Goal: Task Accomplishment & Management: Manage account settings

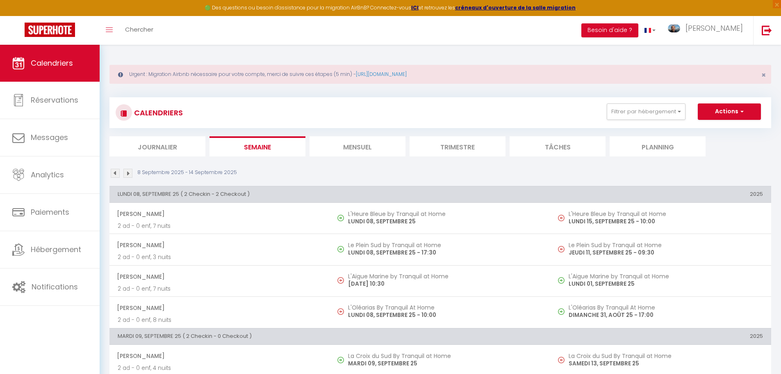
click at [128, 171] on img at bounding box center [127, 173] width 9 height 9
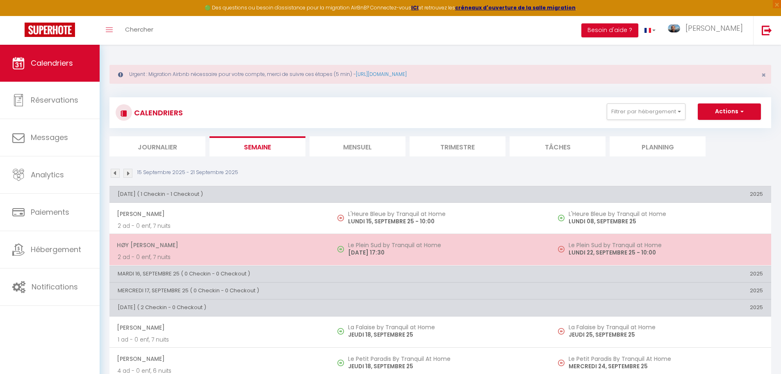
drag, startPoint x: 418, startPoint y: 253, endPoint x: 437, endPoint y: 254, distance: 18.9
click at [437, 254] on p "[DATE] 17:30" at bounding box center [445, 252] width 194 height 9
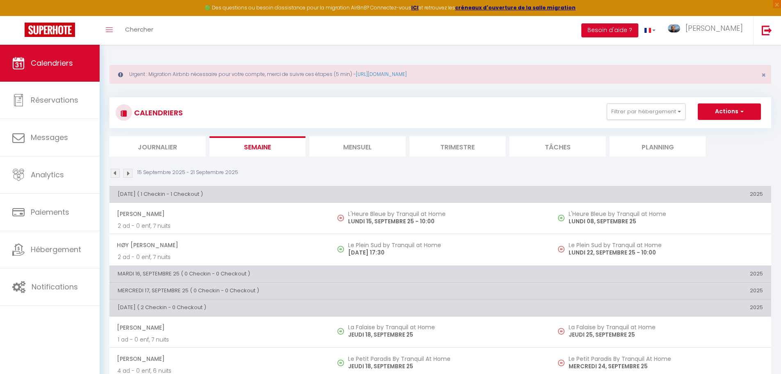
select select "OK"
select select "KO"
select select "1"
select select "0"
select select "1"
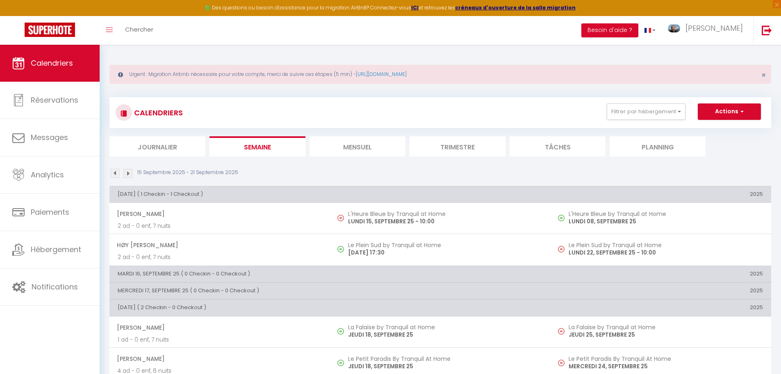
select select
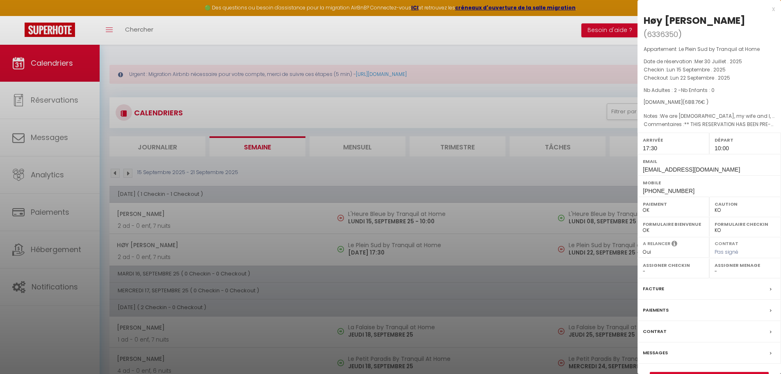
click at [490, 246] on div at bounding box center [390, 187] width 781 height 374
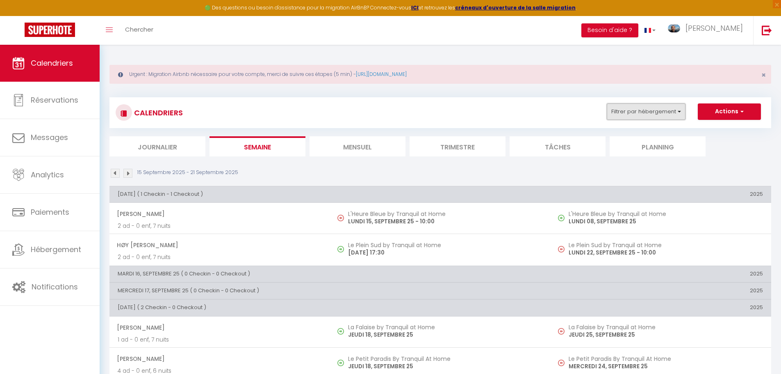
click at [640, 112] on button "Filtrer par hébergement" at bounding box center [646, 111] width 79 height 16
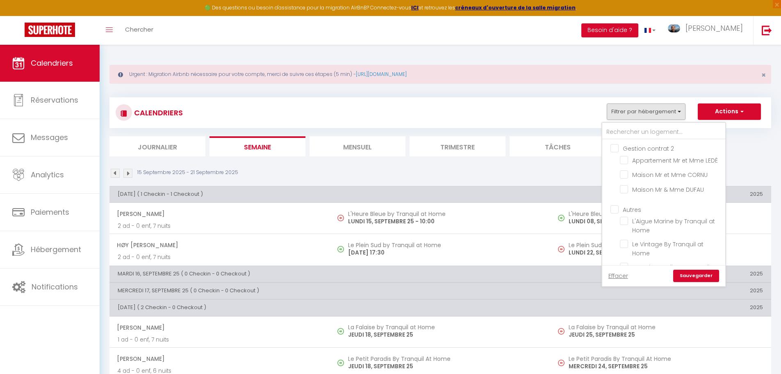
click at [614, 209] on input "Autres" at bounding box center [672, 209] width 123 height 8
checkbox input "true"
checkbox input "false"
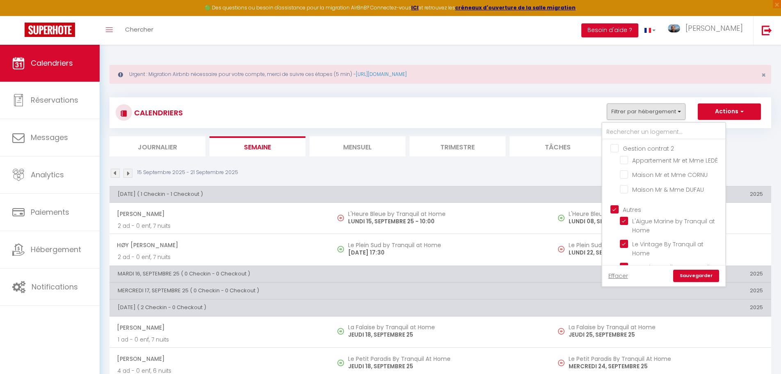
checkbox input "true"
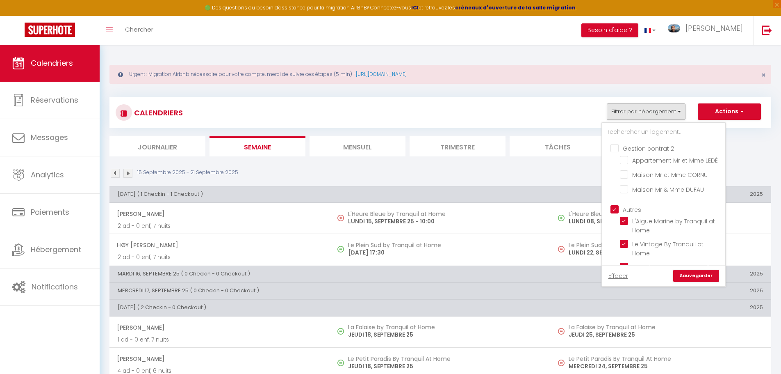
checkbox input "true"
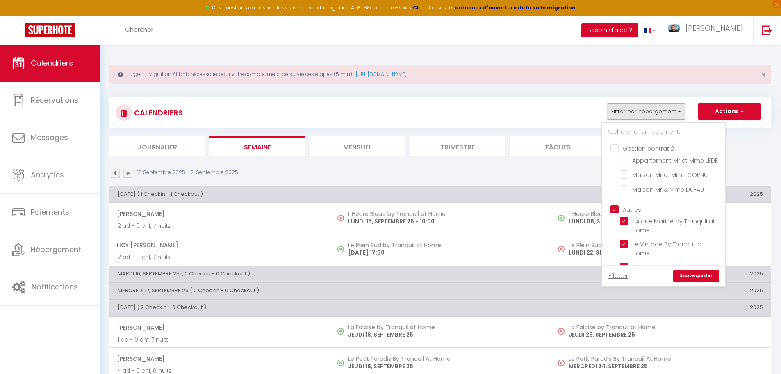
checkbox input "true"
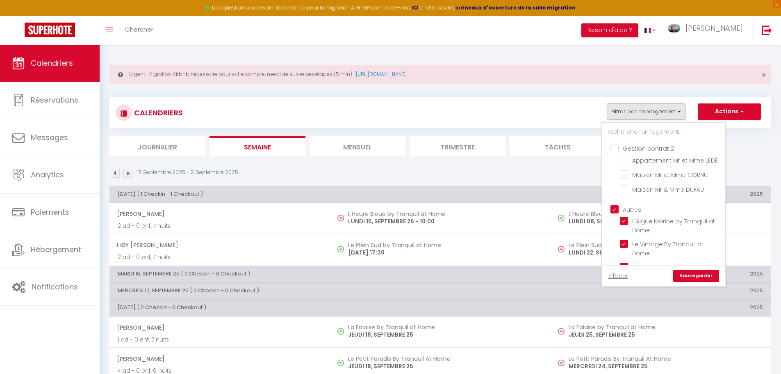
checkbox input "true"
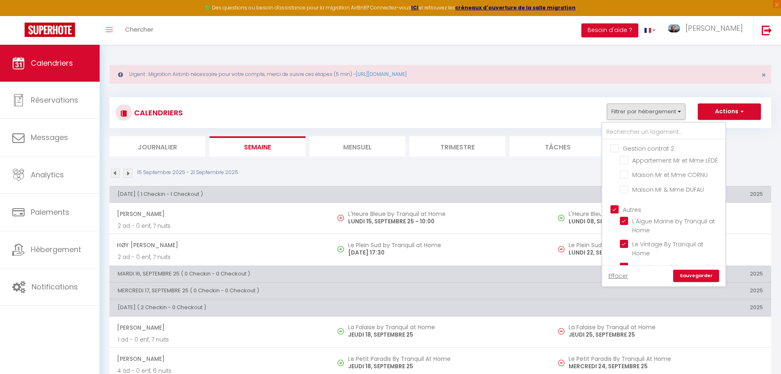
checkbox input "true"
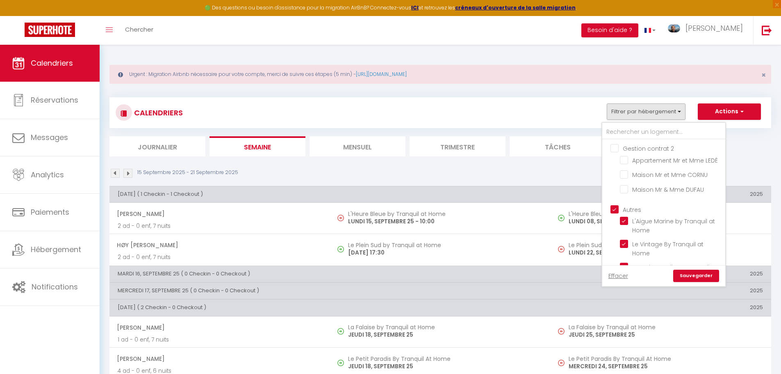
click at [618, 149] on input "Gestion contrat 2" at bounding box center [672, 148] width 123 height 8
checkbox input "true"
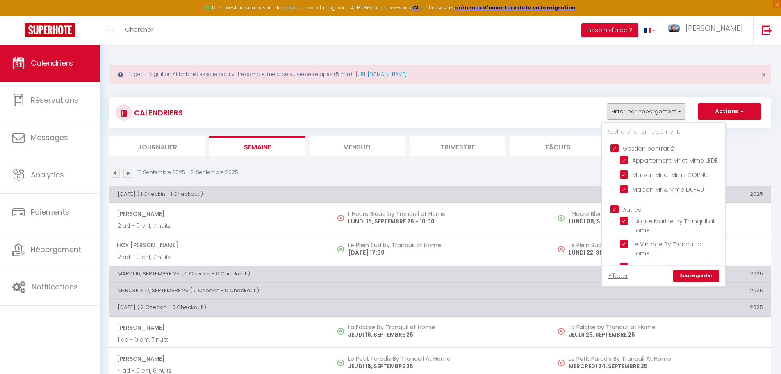
click at [692, 272] on link "Sauvegarder" at bounding box center [697, 276] width 46 height 12
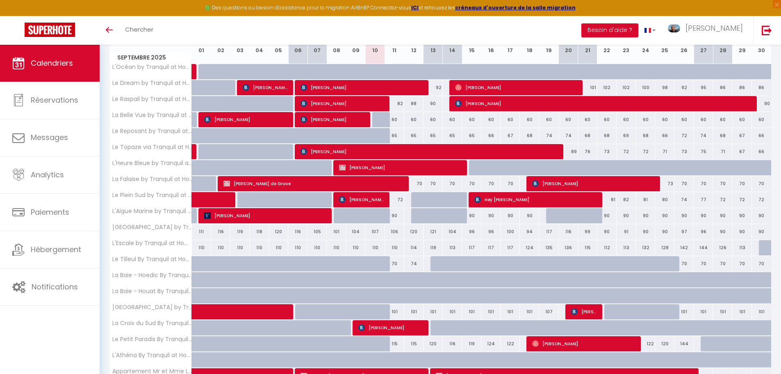
scroll to position [82, 0]
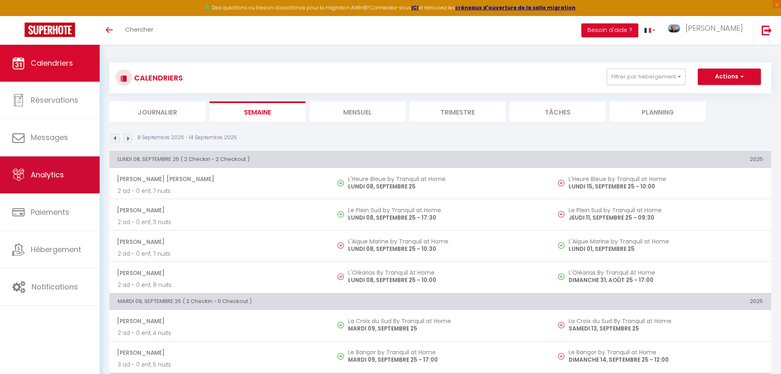
click at [42, 176] on span "Analytics" at bounding box center [47, 174] width 33 height 10
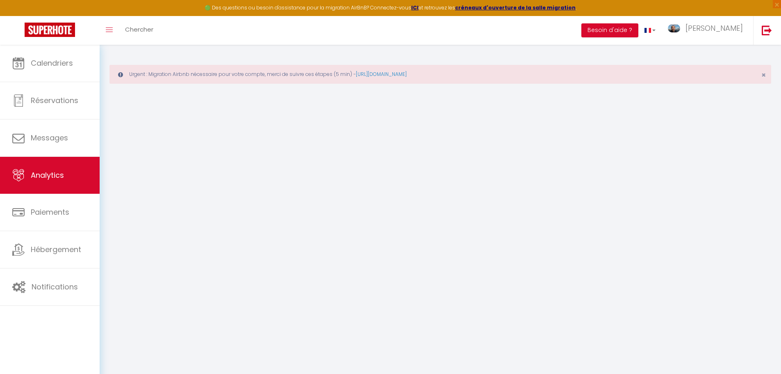
select select "2025"
select select "9"
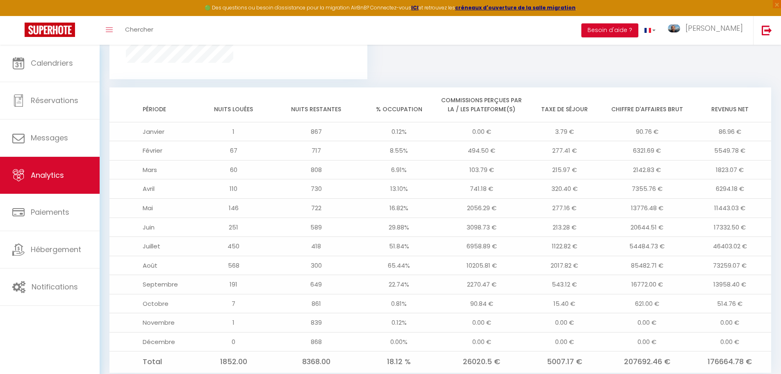
scroll to position [685, 0]
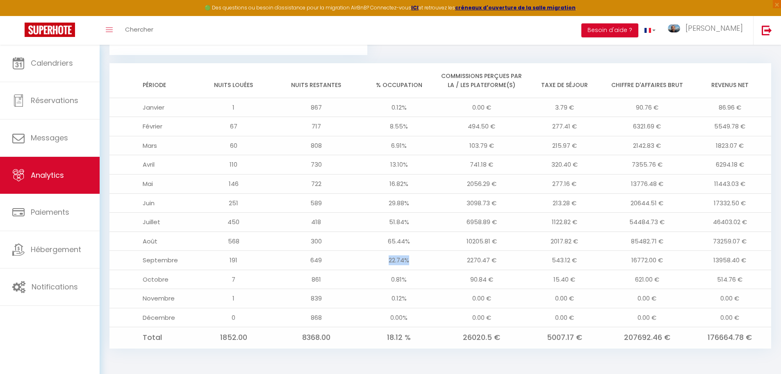
drag, startPoint x: 386, startPoint y: 260, endPoint x: 417, endPoint y: 256, distance: 31.6
click at [417, 256] on td "22.74%" at bounding box center [399, 260] width 83 height 19
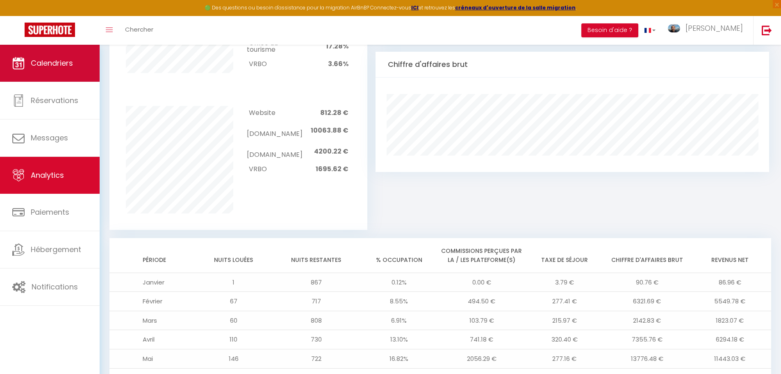
scroll to position [480, 0]
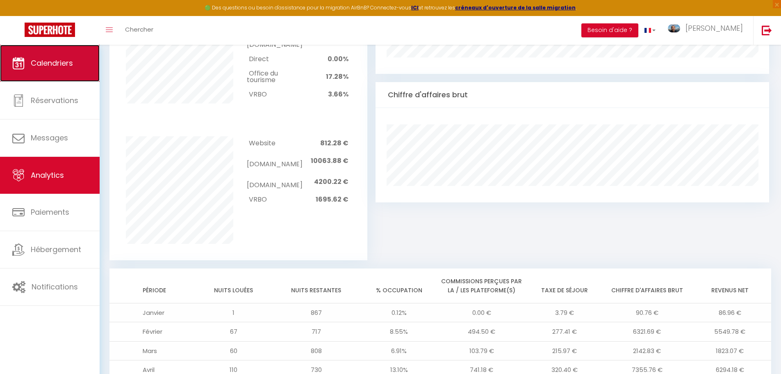
click at [53, 68] on link "Calendriers" at bounding box center [50, 63] width 100 height 37
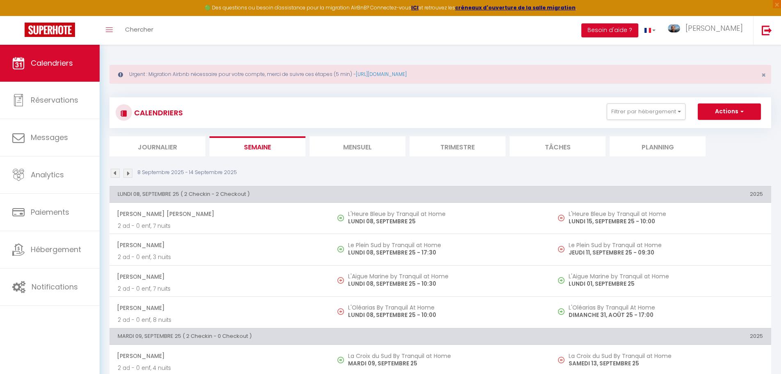
click at [130, 174] on img at bounding box center [127, 173] width 9 height 9
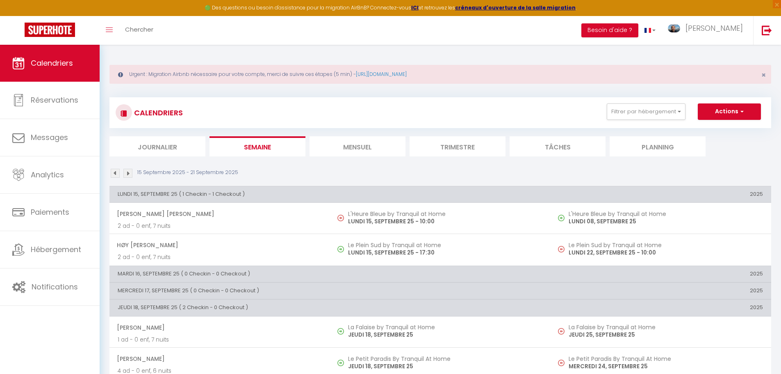
click at [368, 146] on li "Mensuel" at bounding box center [358, 146] width 96 height 20
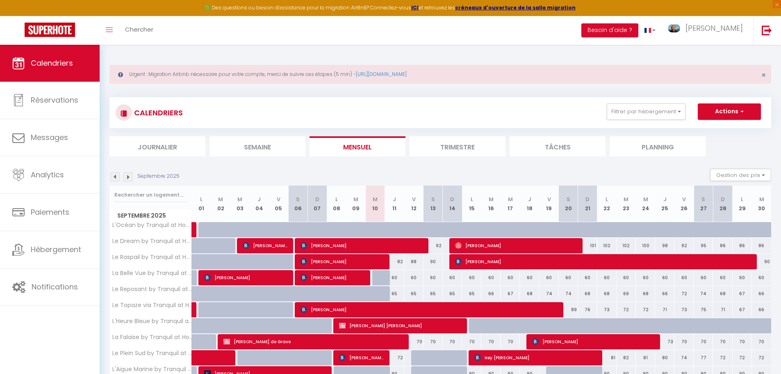
click at [128, 176] on img at bounding box center [127, 176] width 9 height 9
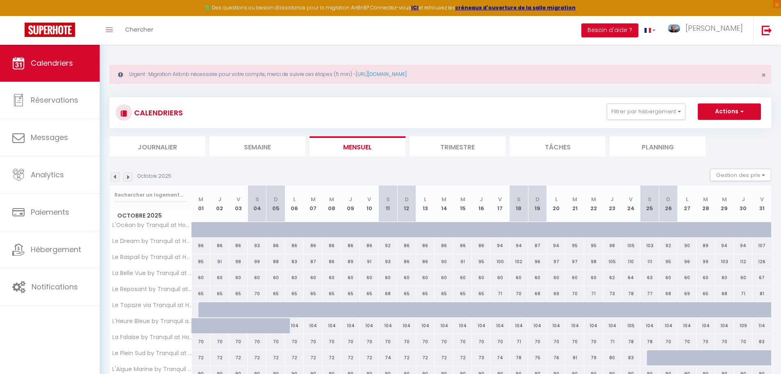
click at [128, 176] on img at bounding box center [127, 176] width 9 height 9
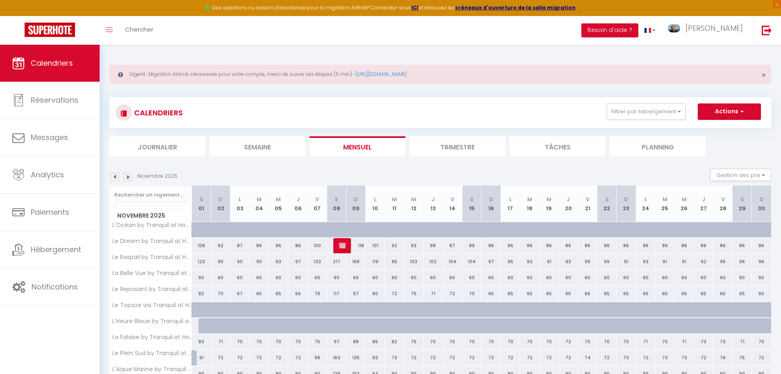
click at [130, 178] on img at bounding box center [127, 176] width 9 height 9
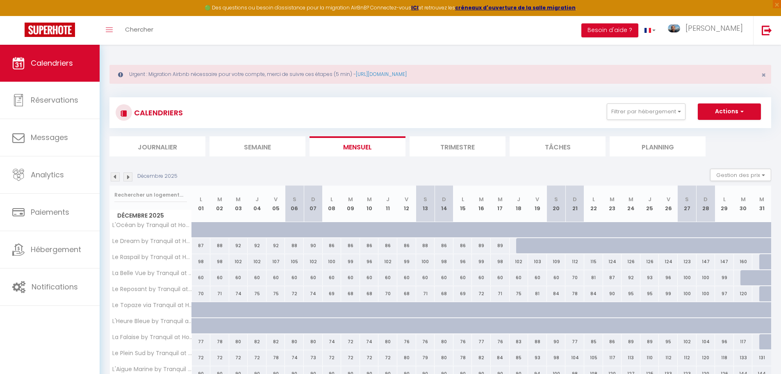
click at [114, 178] on img at bounding box center [115, 176] width 9 height 9
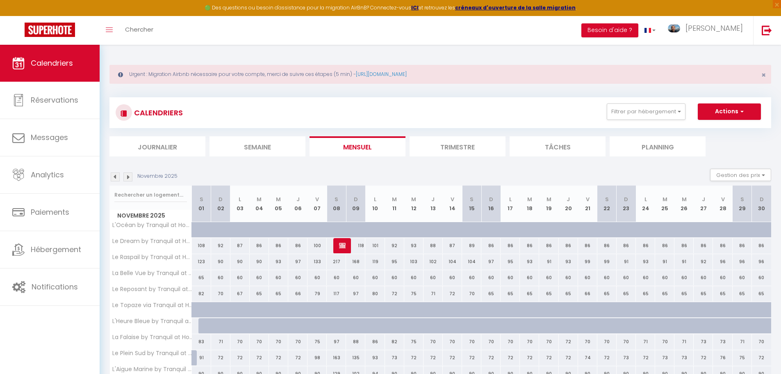
click at [115, 179] on img at bounding box center [115, 176] width 9 height 9
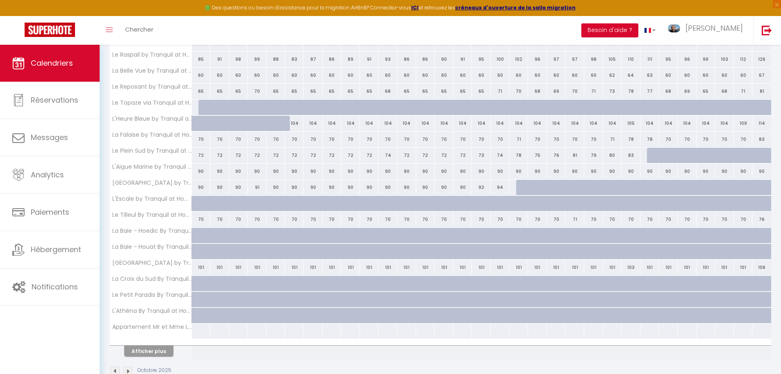
scroll to position [222, 0]
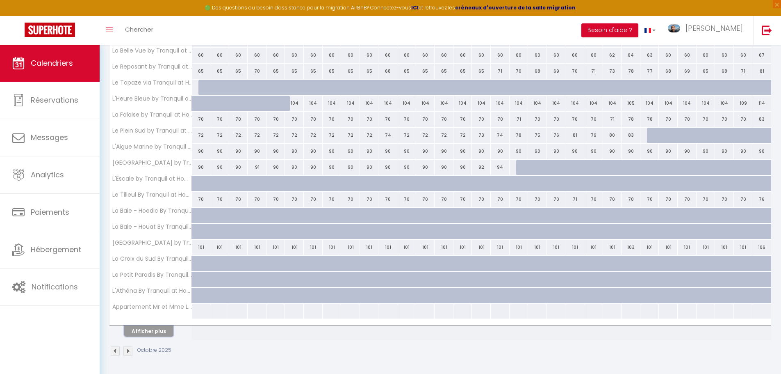
click at [156, 331] on button "Afficher plus" at bounding box center [148, 330] width 49 height 11
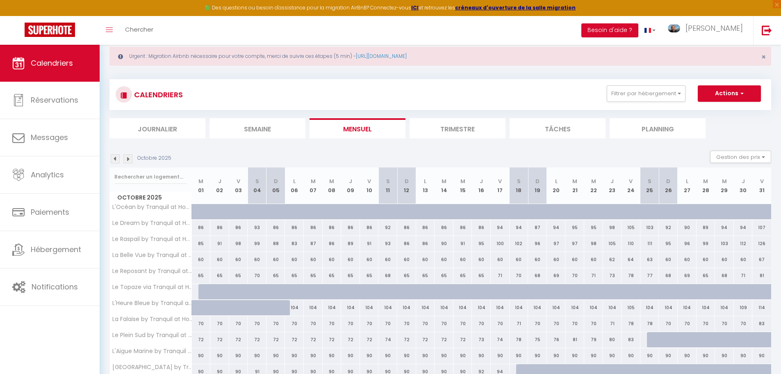
scroll to position [0, 0]
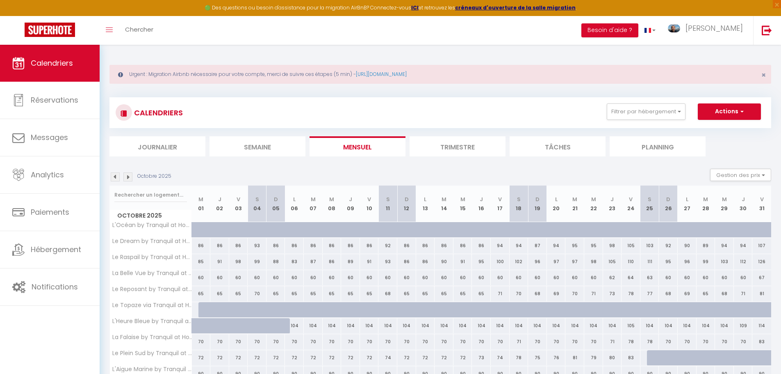
click at [236, 148] on li "Semaine" at bounding box center [258, 146] width 96 height 20
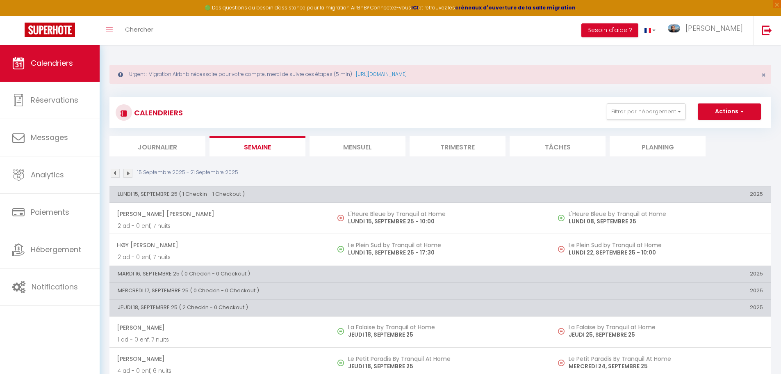
click at [113, 173] on img at bounding box center [115, 173] width 9 height 9
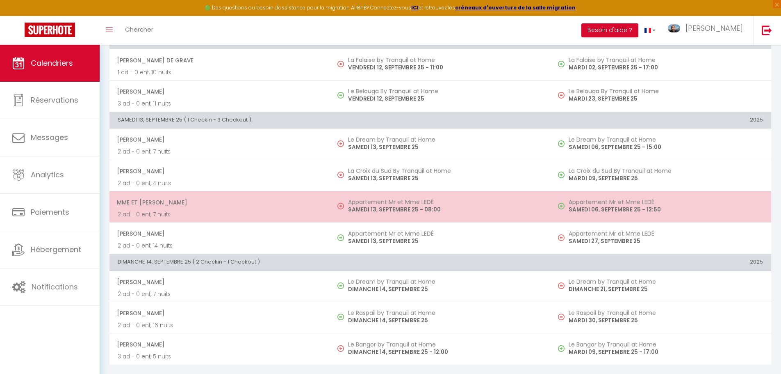
scroll to position [503, 0]
